Goal: Transaction & Acquisition: Book appointment/travel/reservation

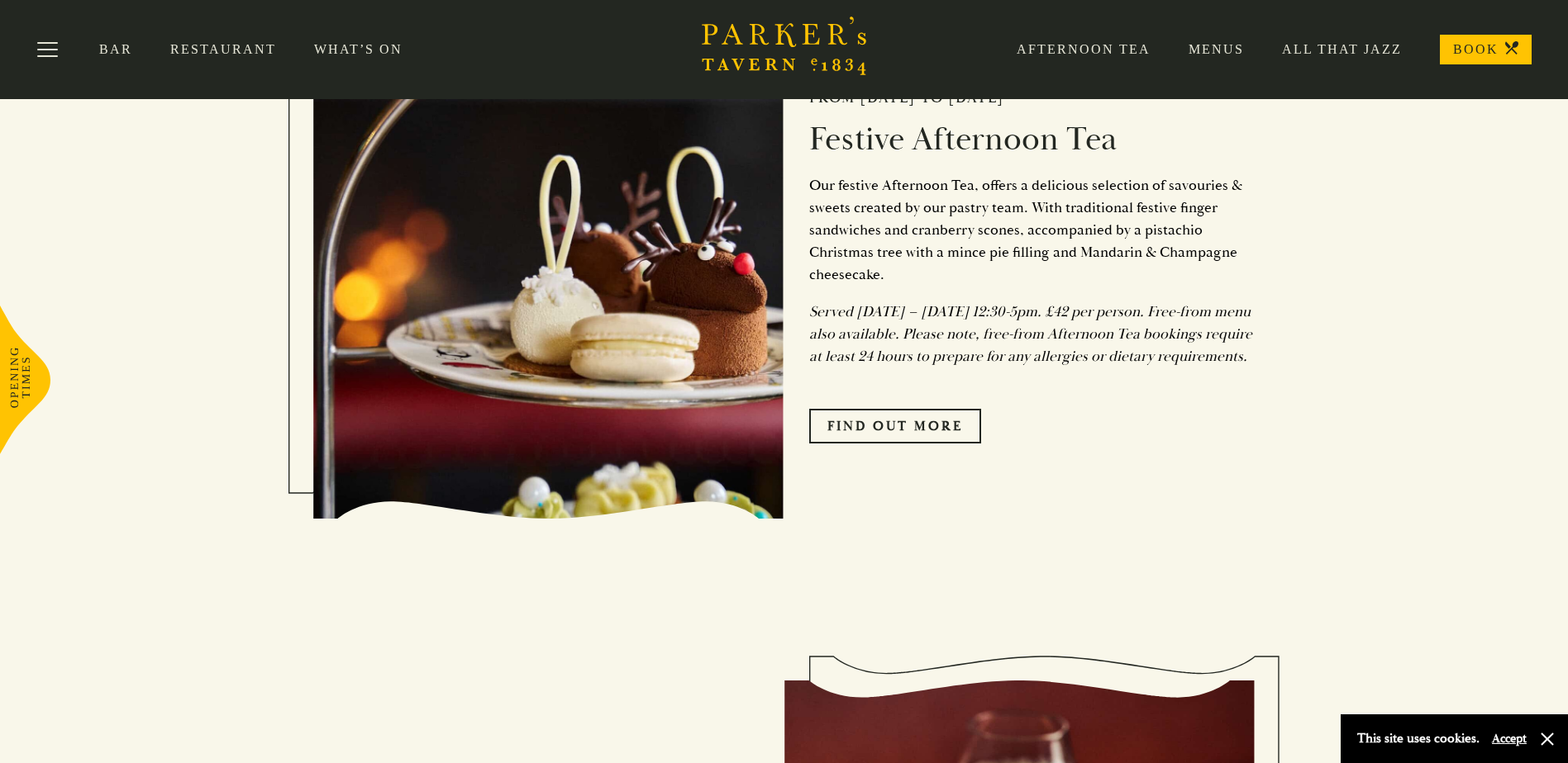
scroll to position [827, 0]
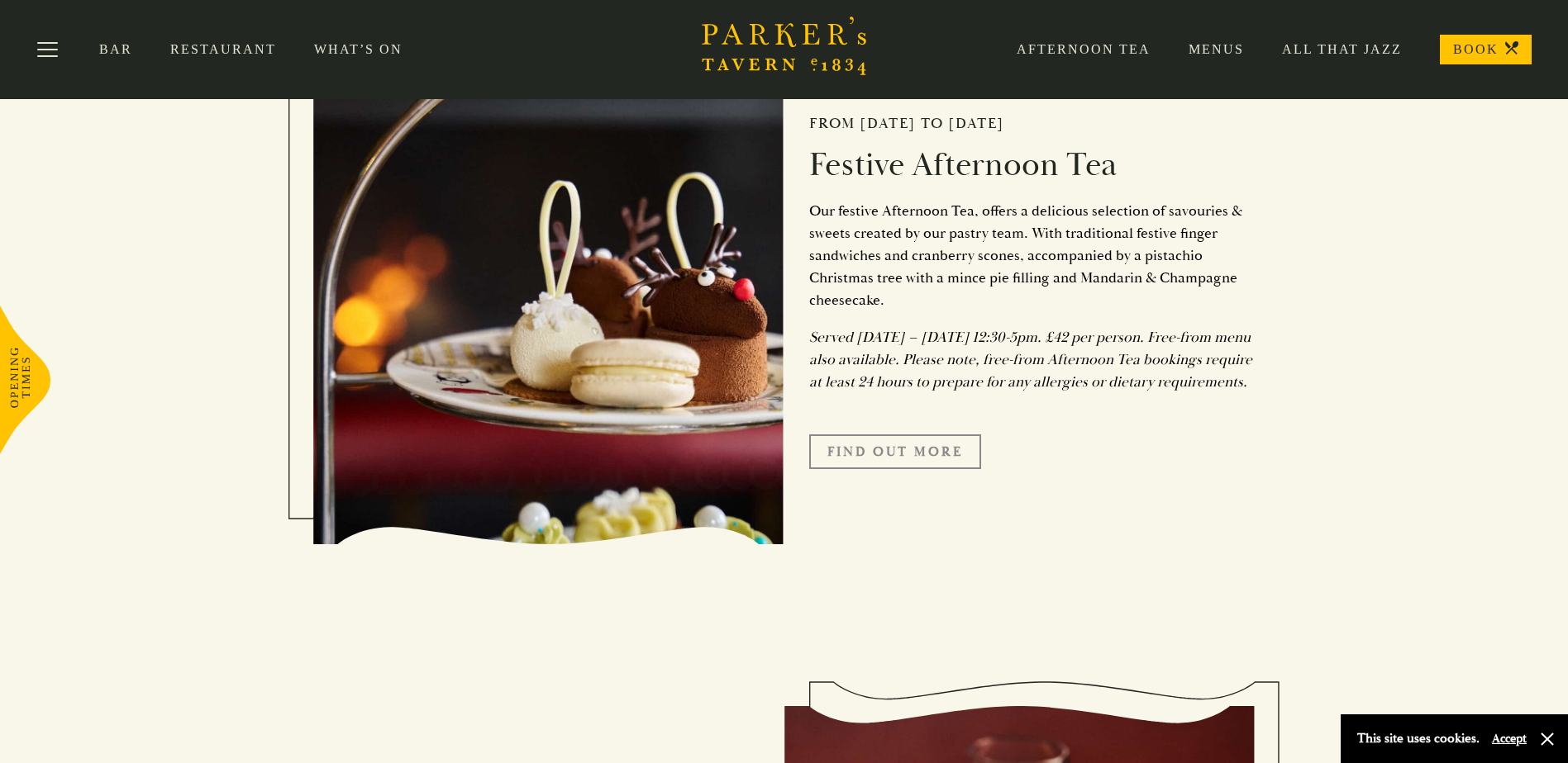
click at [952, 463] on link "FIND OUT MORE" at bounding box center [895, 452] width 172 height 34
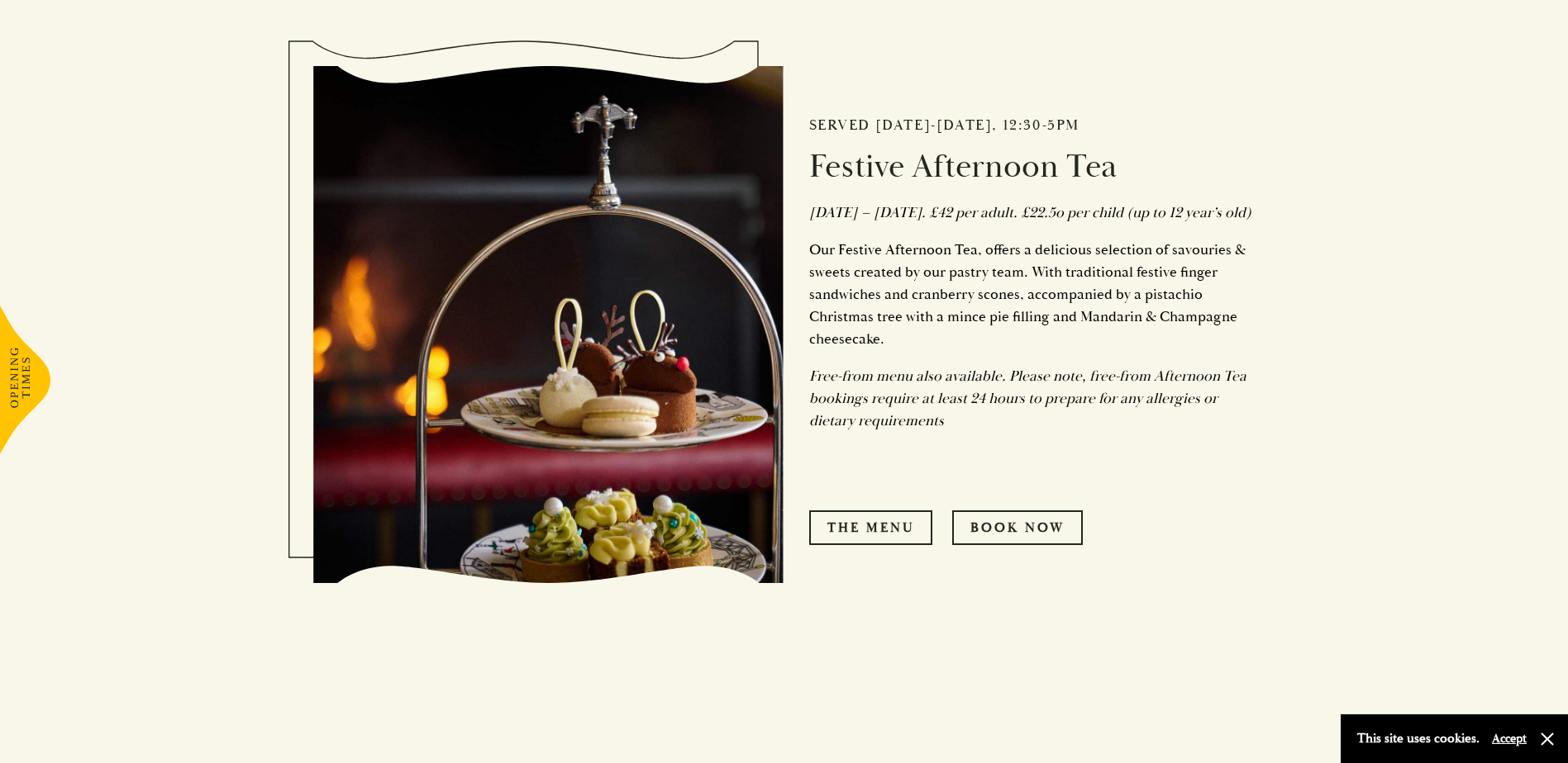
scroll to position [827, 0]
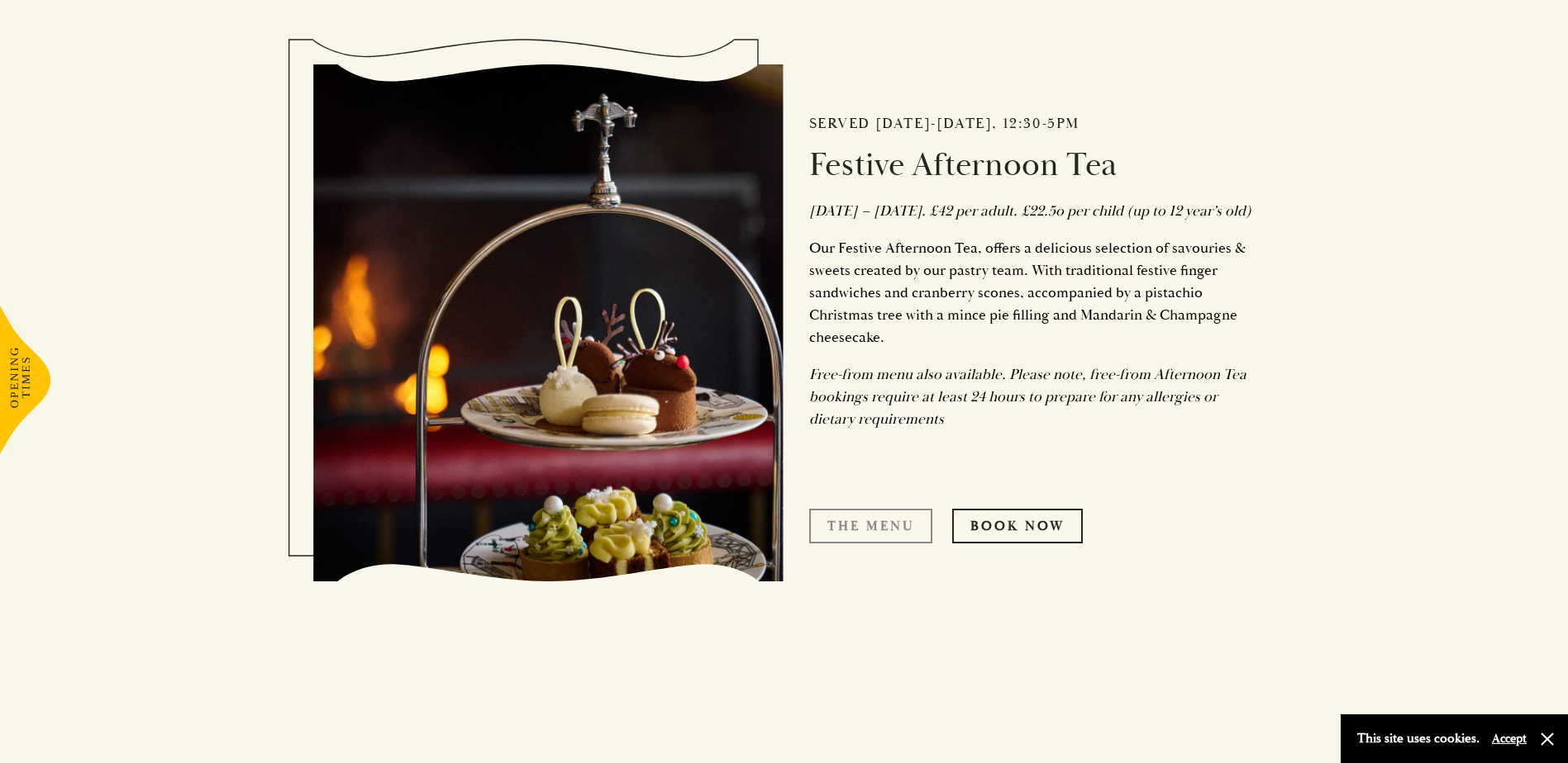
click at [837, 543] on link "The Menu" at bounding box center [871, 526] width 124 height 34
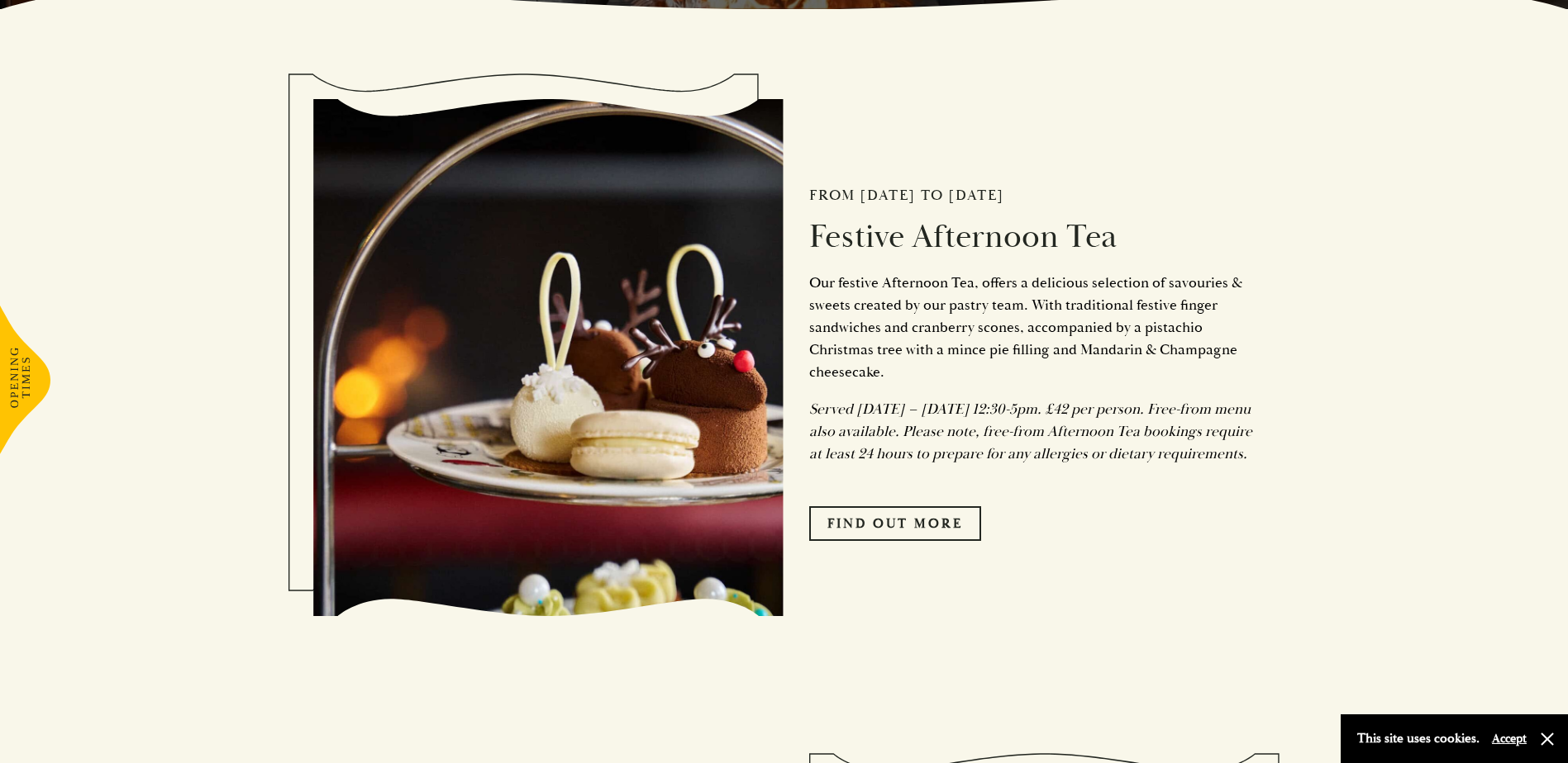
scroll to position [744, 0]
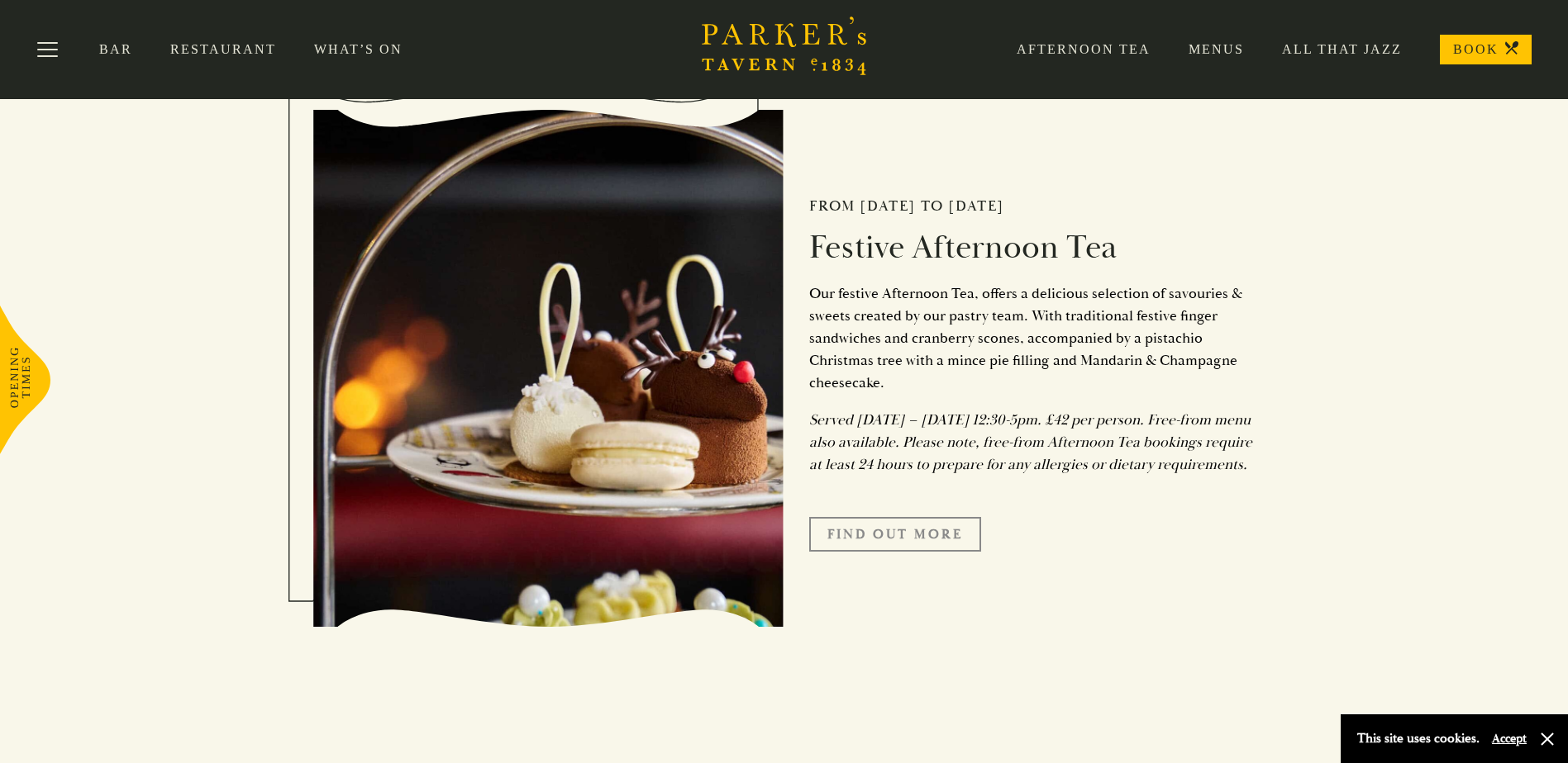
click at [966, 552] on link "FIND OUT MORE" at bounding box center [895, 534] width 172 height 34
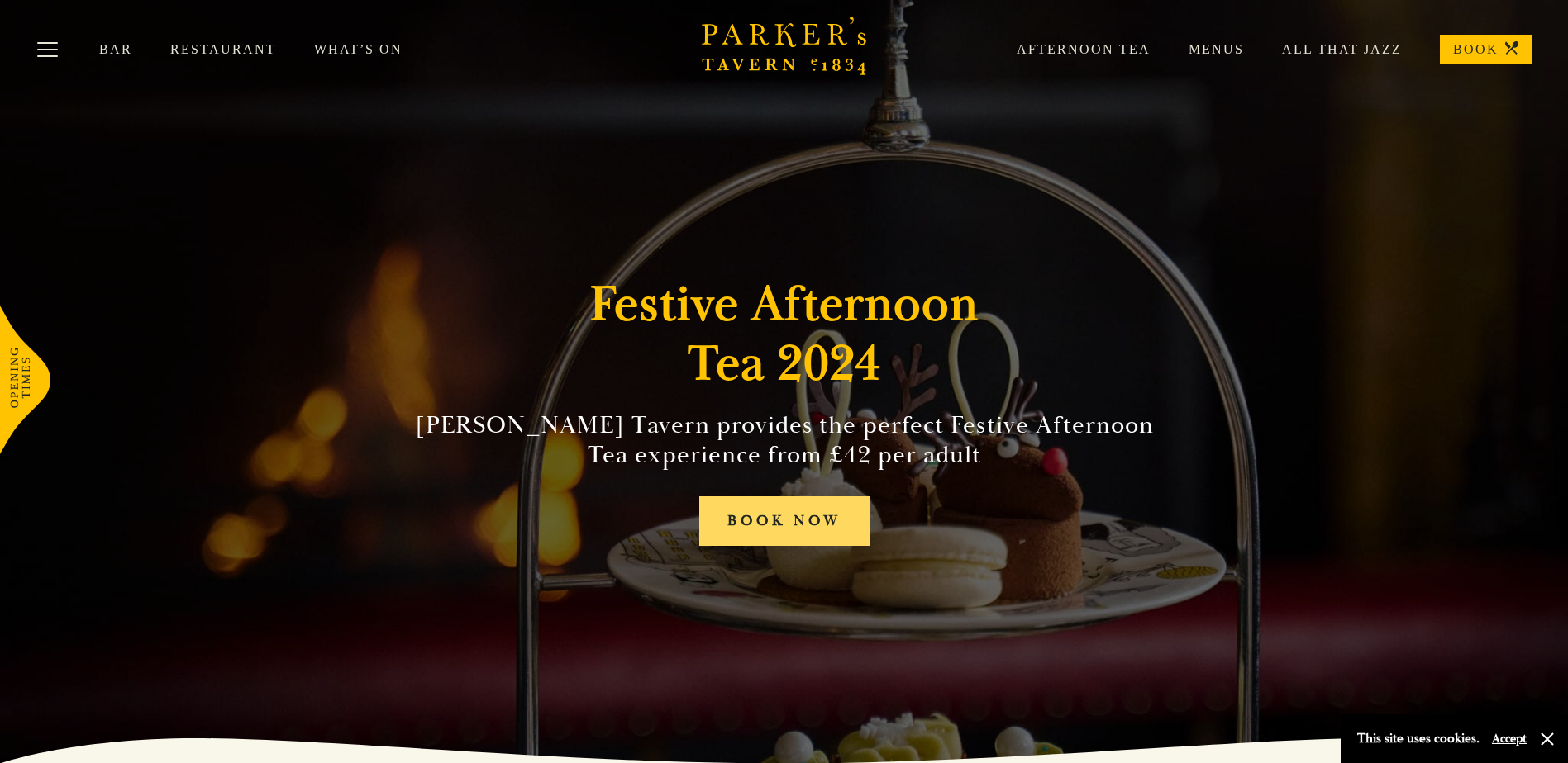
click at [837, 520] on link "BOOK NOW" at bounding box center [784, 521] width 170 height 50
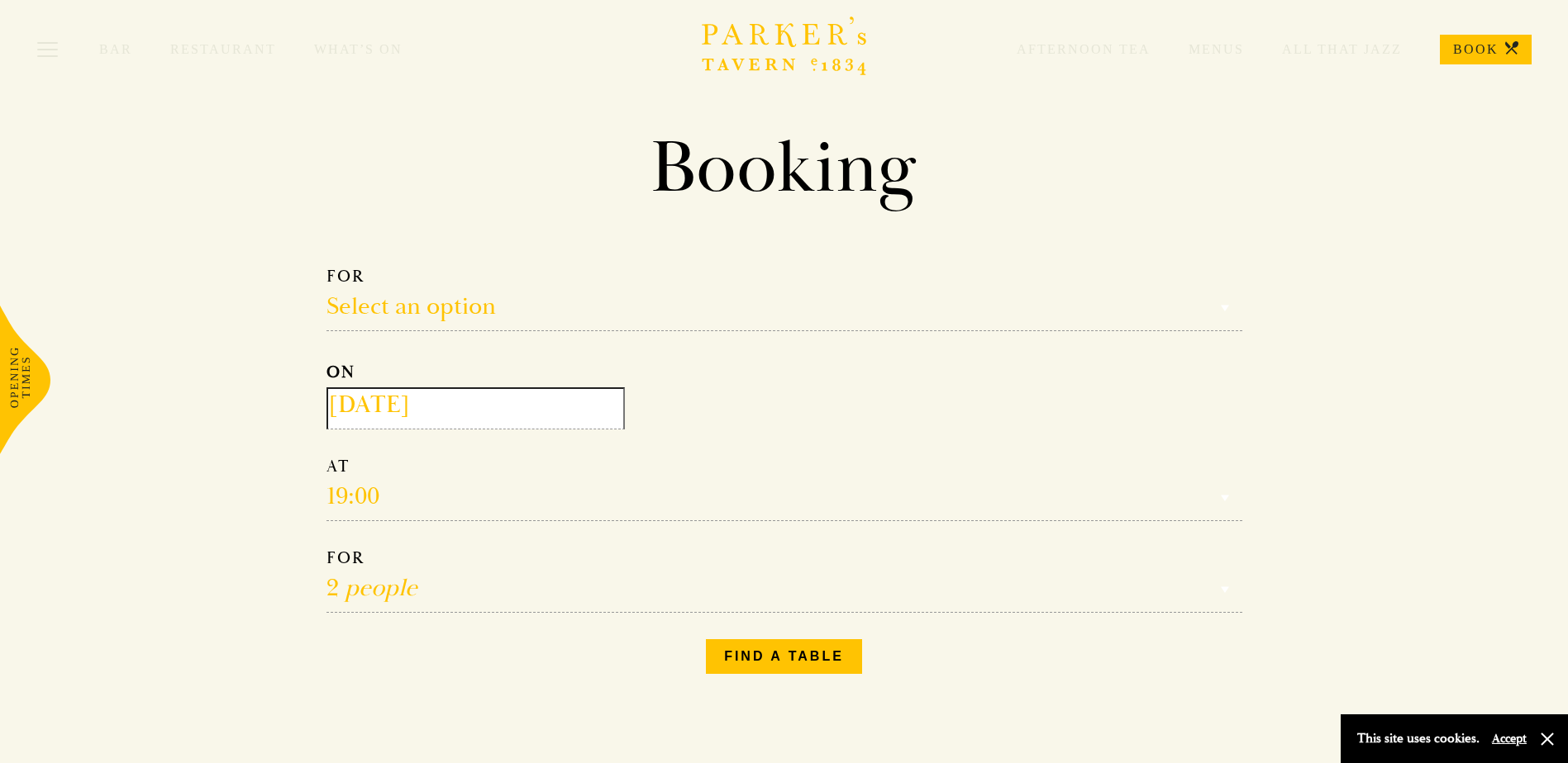
click at [461, 404] on input "2025-09-04" at bounding box center [476, 408] width 298 height 42
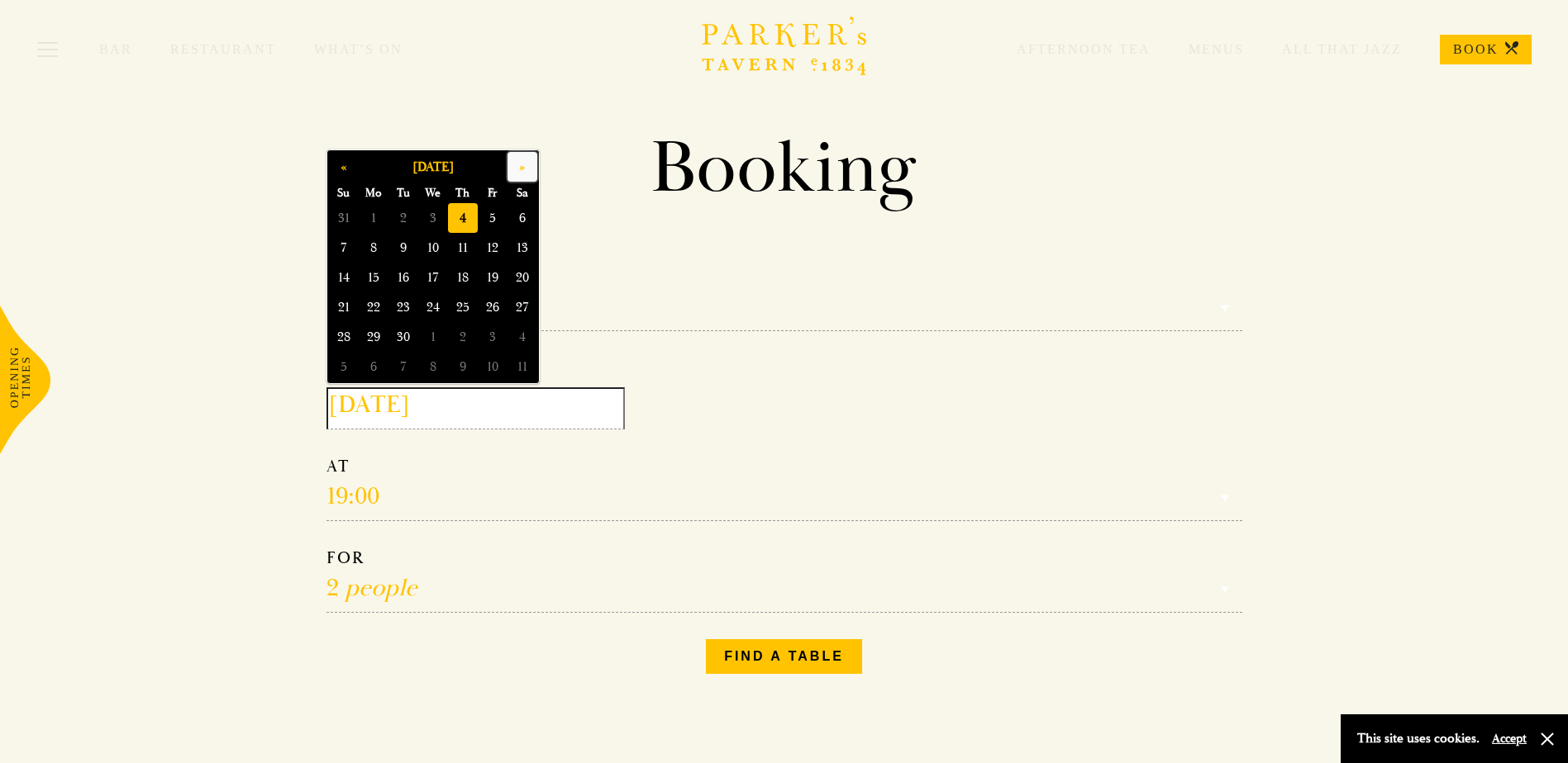
click at [529, 164] on button "»" at bounding box center [522, 167] width 30 height 30
click at [529, 164] on button "»" at bounding box center [522, 167] width 30 height 30
click at [485, 242] on span "12" at bounding box center [492, 248] width 30 height 30
type input "2025-12-12"
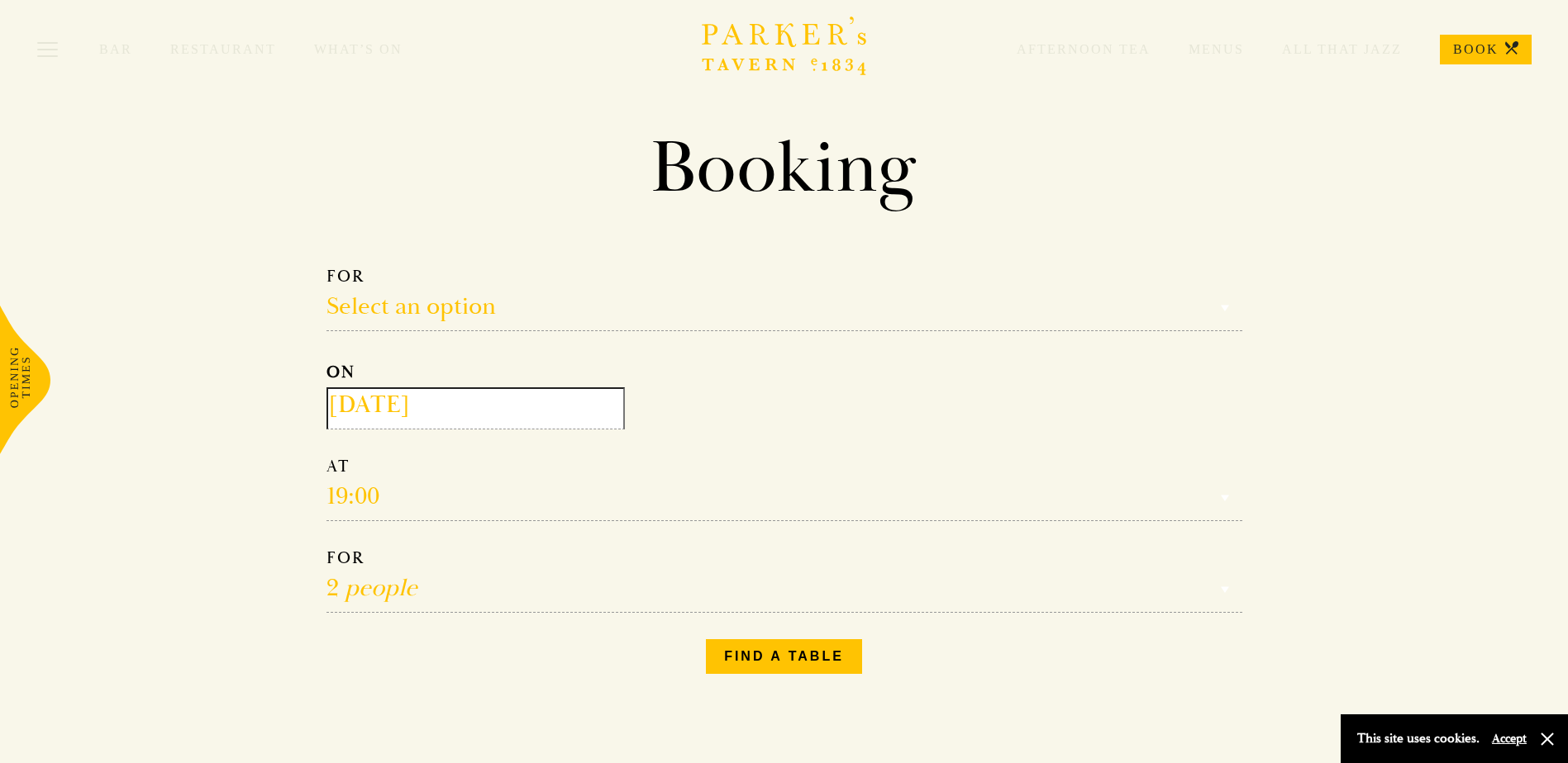
click at [404, 503] on select "Reservation time" at bounding box center [784, 489] width 916 height 65
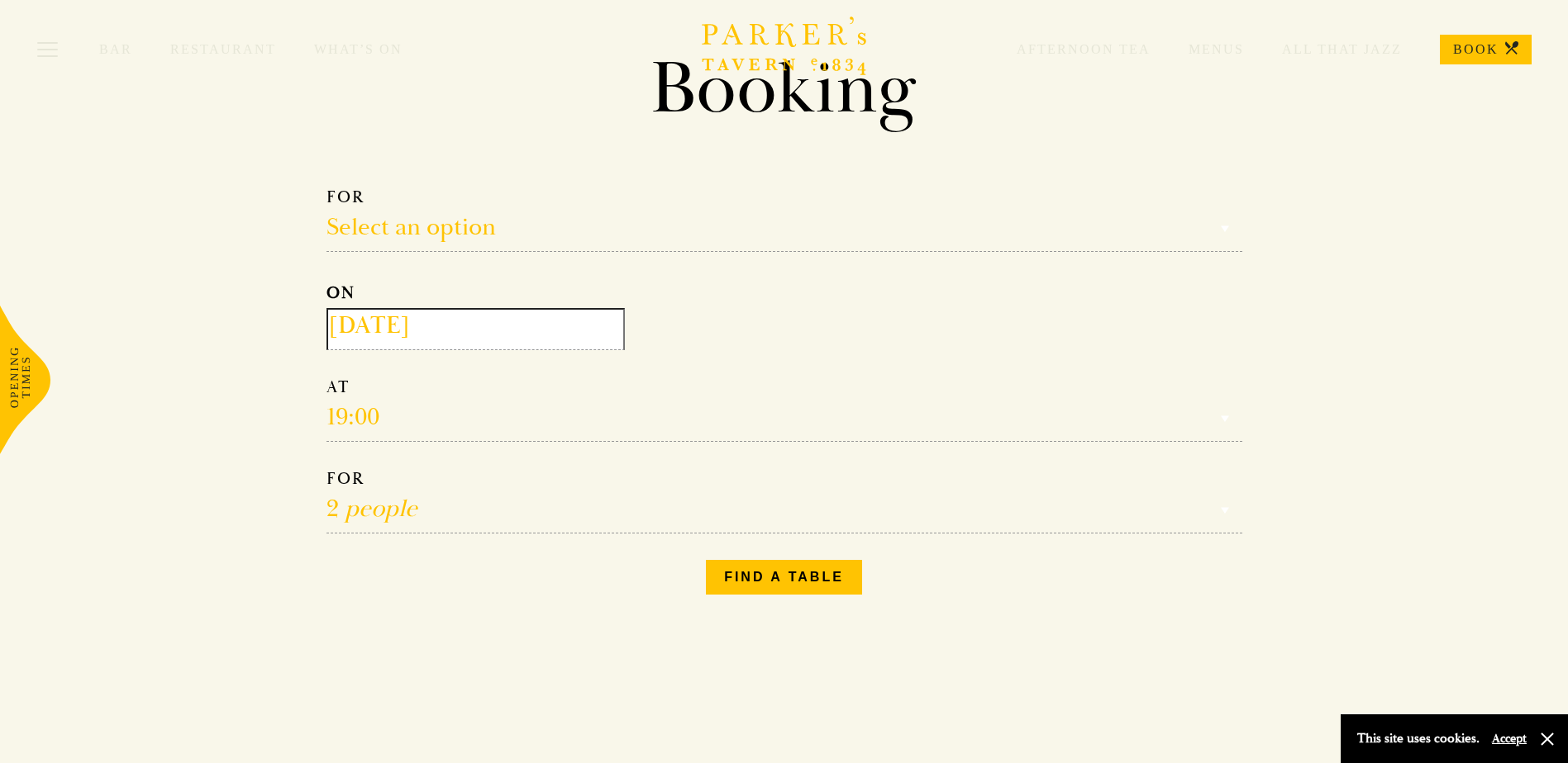
scroll to position [83, 0]
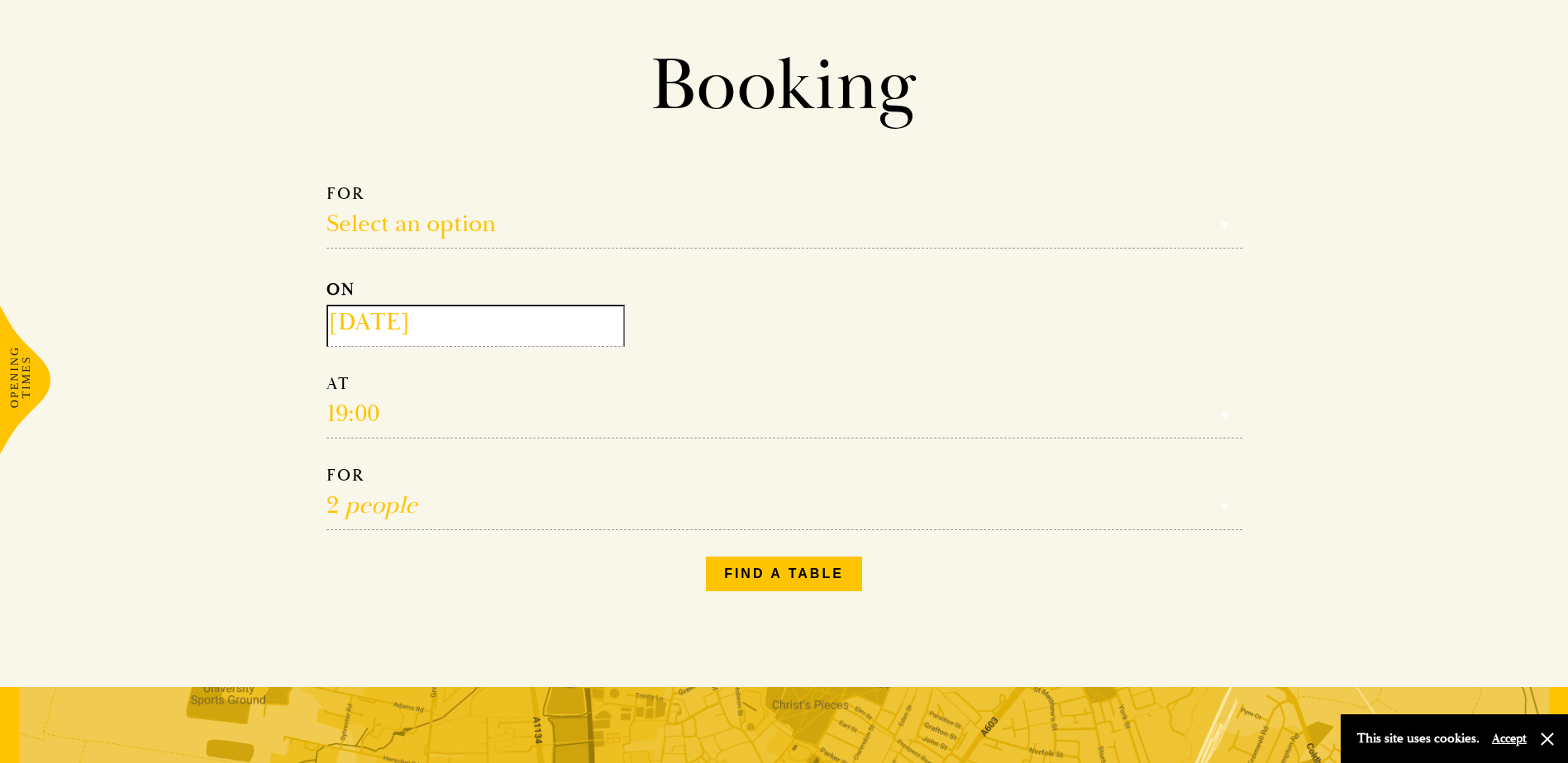
click at [360, 415] on select "Reservation time" at bounding box center [784, 406] width 916 height 65
click at [638, 496] on select "1 person 2 people 3 people 4 people 5 people 6 people 7 people 8 people 9 peopl…" at bounding box center [784, 497] width 916 height 65
select select "17"
click at [326, 465] on select "1 person 2 people 3 people 4 people 5 people 6 people 7 people 8 people 9 peopl…" at bounding box center [784, 497] width 916 height 65
click at [381, 413] on select "Reservation time" at bounding box center [784, 406] width 916 height 65
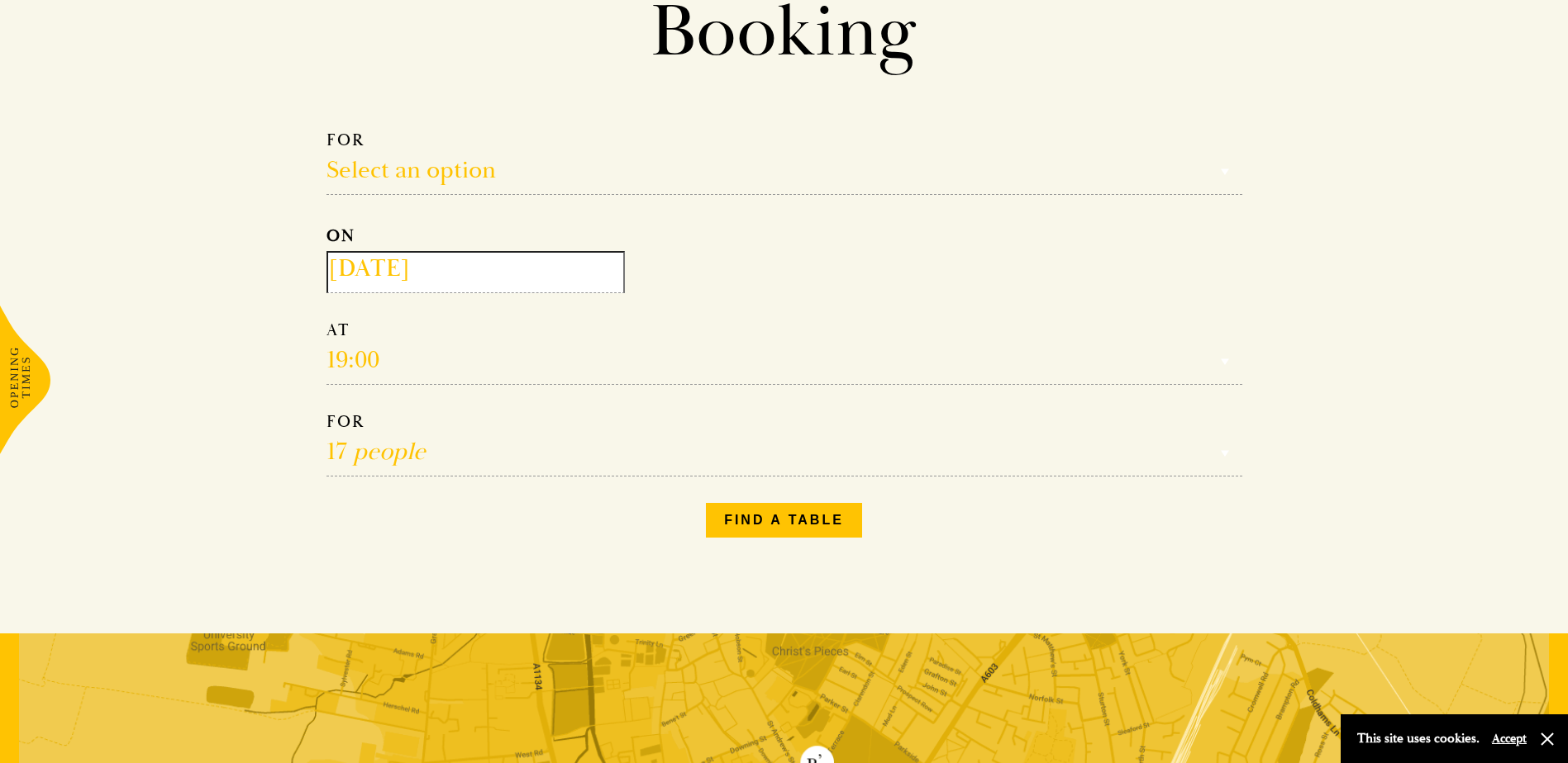
scroll to position [165, 0]
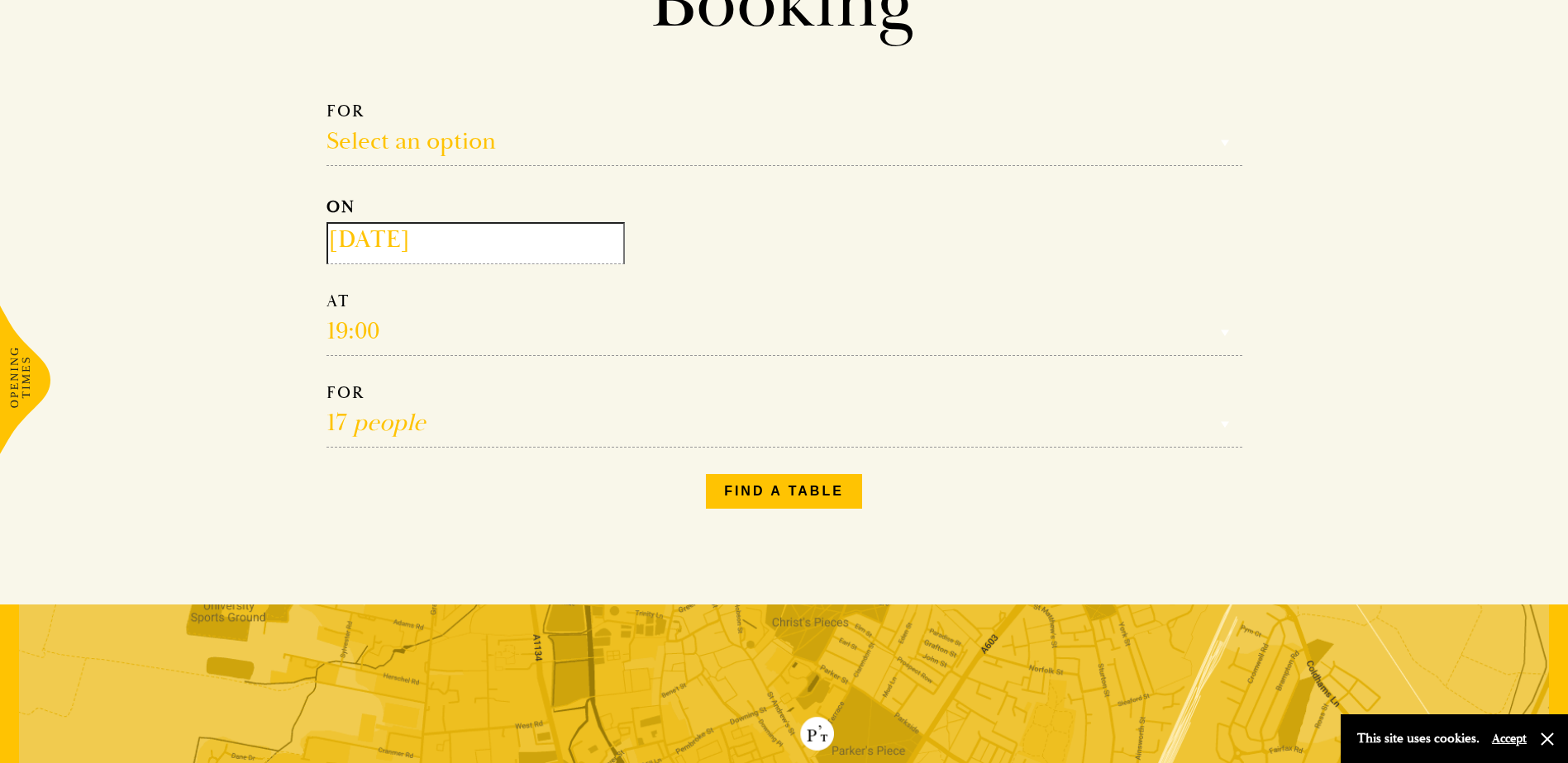
click at [382, 332] on select "Reservation time" at bounding box center [784, 324] width 916 height 65
drag, startPoint x: 409, startPoint y: 333, endPoint x: 322, endPoint y: 328, distance: 87.1
click at [310, 328] on section "Booking Make a Reservation Select an option Select an option Lunch Dinner After…" at bounding box center [784, 240] width 992 height 564
click at [433, 228] on input "2025-12-12" at bounding box center [476, 243] width 298 height 42
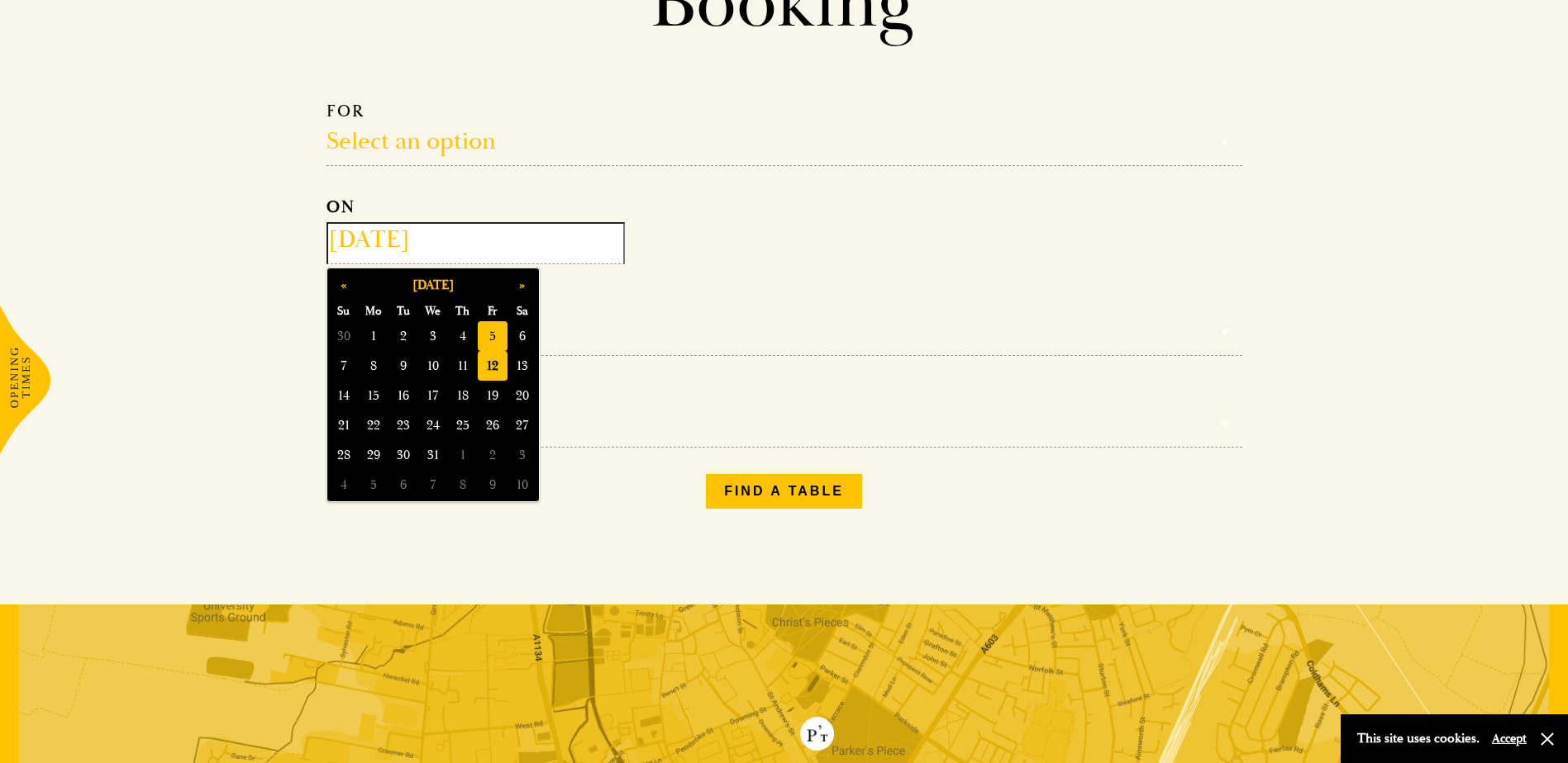
click at [481, 330] on span "5" at bounding box center [492, 336] width 30 height 30
type input "2025-12-05"
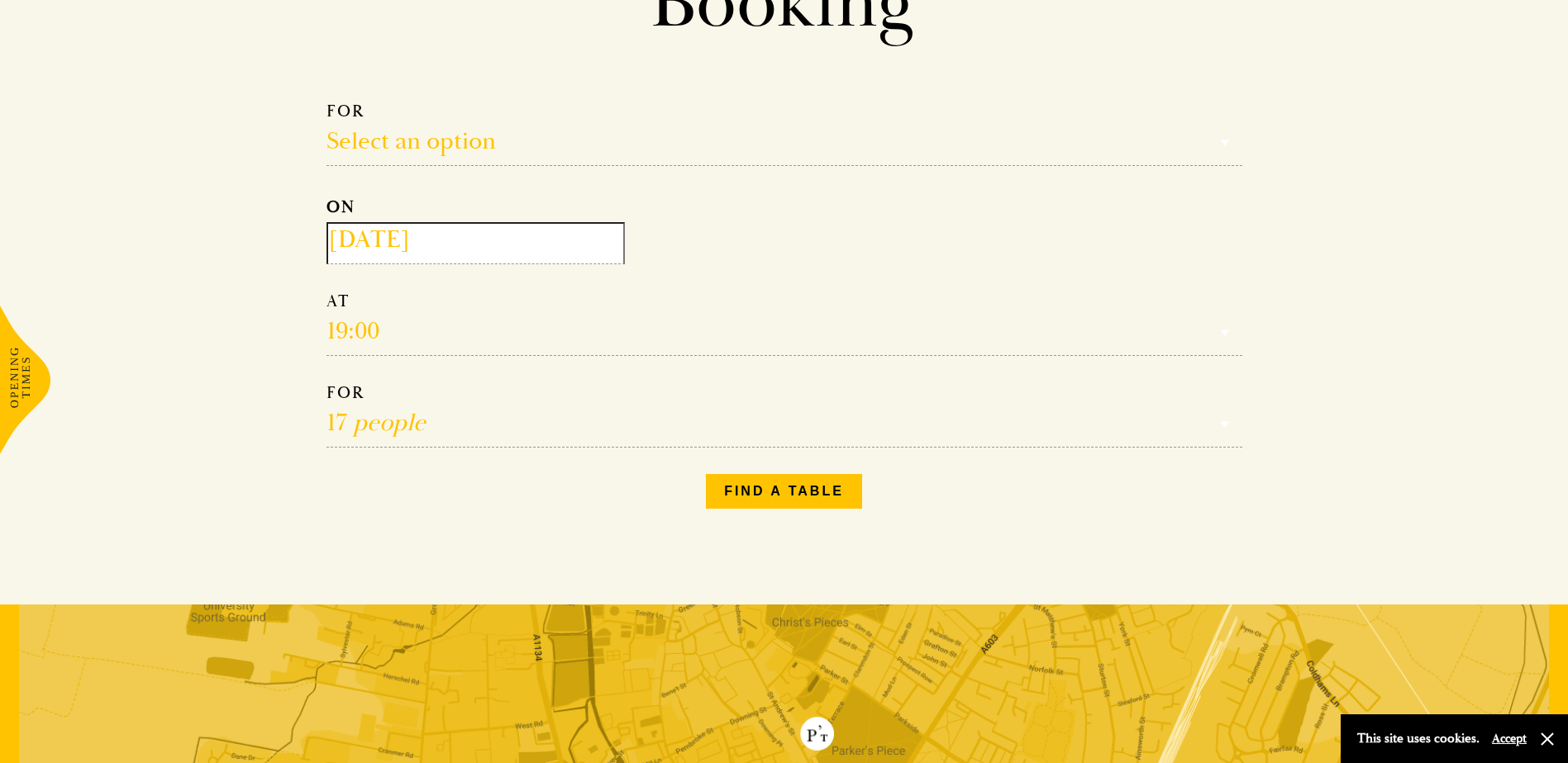
click at [431, 328] on select "Reservation time" at bounding box center [784, 324] width 916 height 65
click at [503, 147] on select "Select an option Lunch Dinner Afternoon Tea" at bounding box center [784, 133] width 916 height 65
select select "134868"
click at [326, 101] on select "Select an option Lunch Dinner Afternoon Tea" at bounding box center [784, 133] width 916 height 65
click at [445, 325] on select "12:00 12:30 13:00 13:30 14:00 14:30 15:00 15:30 16:00 16:30 17:00" at bounding box center [784, 324] width 916 height 65
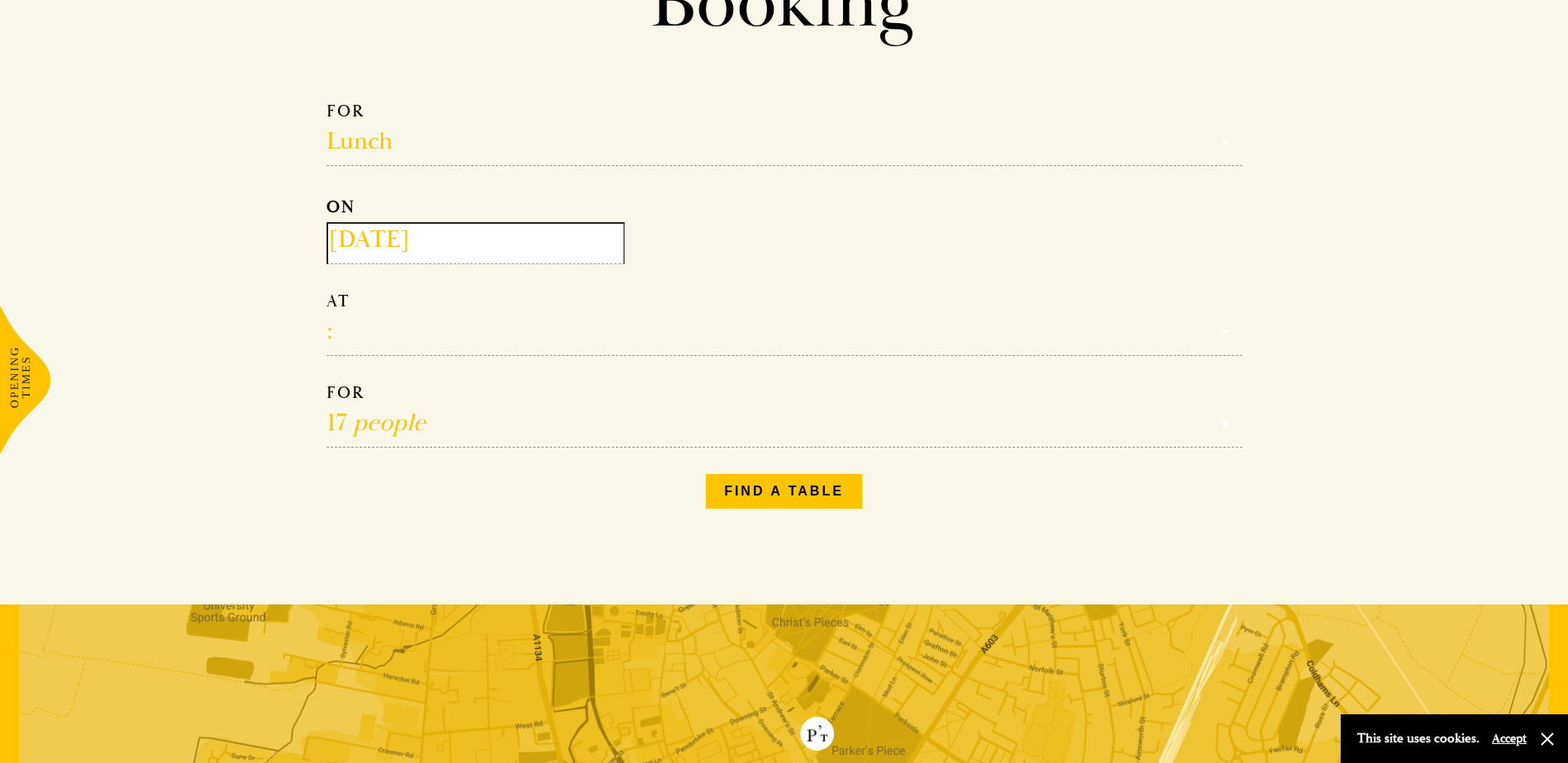
select select "14:00"
click at [326, 291] on select "12:00 12:30 13:00 13:30 14:00 14:30 15:00 15:30 16:00 16:30 17:00" at bounding box center [784, 324] width 916 height 65
click at [807, 495] on button "Find a table" at bounding box center [784, 491] width 156 height 34
